Goal: Task Accomplishment & Management: Manage account settings

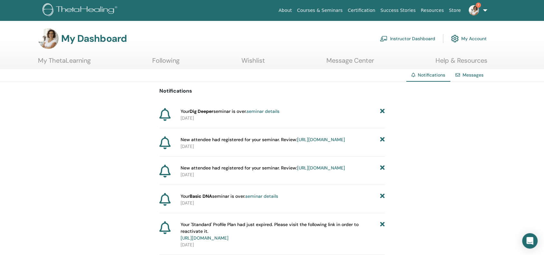
click at [187, 115] on p "2025-08-21" at bounding box center [283, 118] width 204 height 7
click at [187, 114] on span "Your Dig Deeper seminar is over. seminar details" at bounding box center [230, 111] width 99 height 7
click at [260, 113] on link "seminar details" at bounding box center [263, 111] width 33 height 6
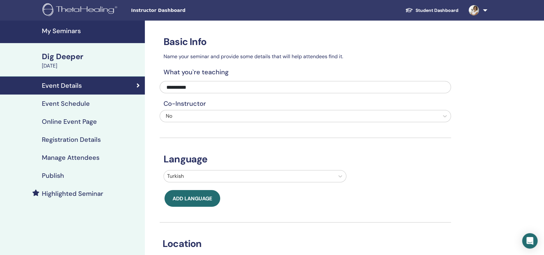
click at [79, 87] on h4 "Event Details" at bounding box center [62, 86] width 40 height 8
click at [60, 60] on div "Dig Deeper" at bounding box center [91, 56] width 99 height 11
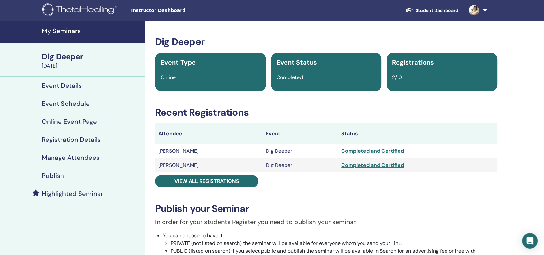
click at [55, 32] on h4 "My Seminars" at bounding box center [91, 31] width 99 height 8
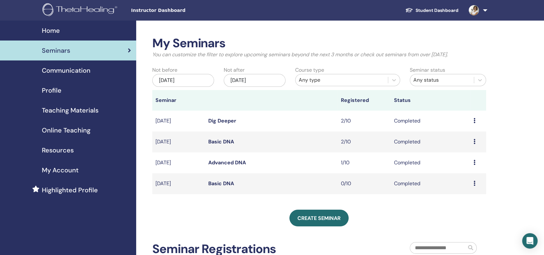
click at [406, 143] on td "Completed" at bounding box center [430, 142] width 79 height 21
click at [220, 145] on link "Basic DNA" at bounding box center [221, 141] width 26 height 7
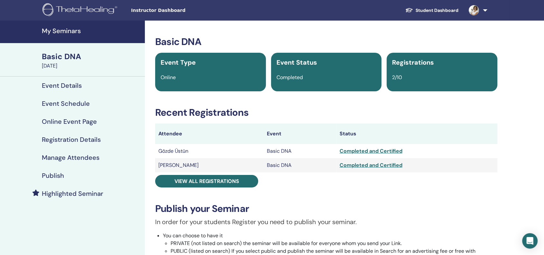
click at [54, 55] on div "Basic DNA" at bounding box center [91, 56] width 99 height 11
click at [60, 53] on div "Basic DNA" at bounding box center [91, 56] width 99 height 11
click at [54, 35] on link "My Seminars" at bounding box center [72, 32] width 145 height 23
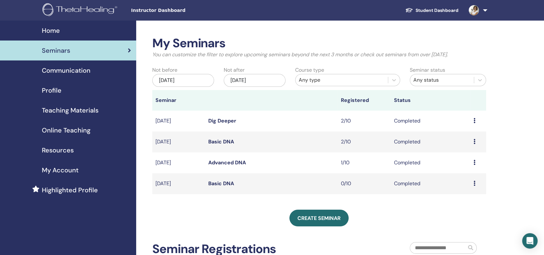
click at [193, 77] on div "[DATE]" at bounding box center [183, 80] width 62 height 13
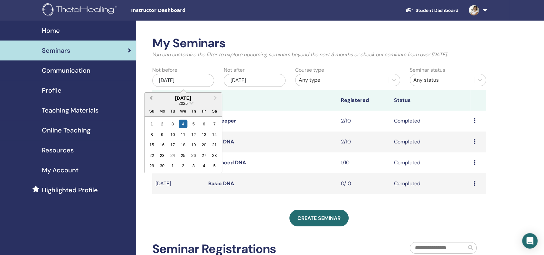
click at [154, 97] on button "Previous Month" at bounding box center [150, 98] width 10 height 10
click at [151, 97] on span "Previous Month" at bounding box center [151, 98] width 0 height 7
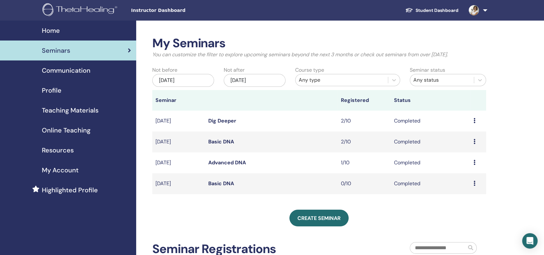
click at [265, 220] on div "Create seminar" at bounding box center [319, 218] width 334 height 17
click at [198, 86] on div "[DATE]" at bounding box center [183, 80] width 62 height 13
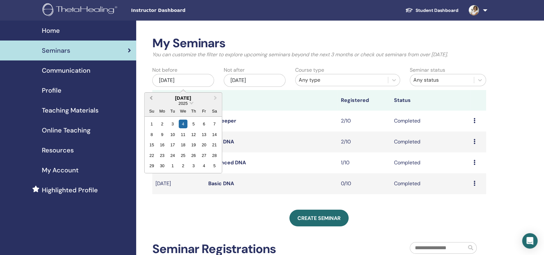
click at [151, 99] on span "Previous Month" at bounding box center [151, 98] width 0 height 7
click at [149, 98] on button "Previous Month" at bounding box center [150, 98] width 10 height 10
click at [148, 99] on button "Previous Month" at bounding box center [150, 98] width 10 height 10
click at [160, 135] on div "3" at bounding box center [162, 134] width 9 height 9
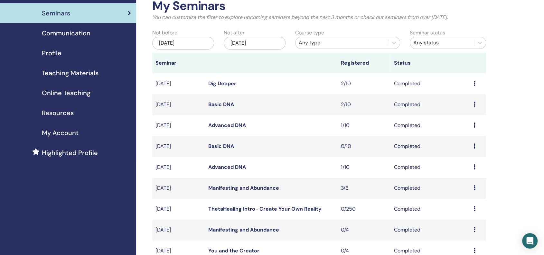
scroll to position [59, 0]
